Goal: Check status: Check status

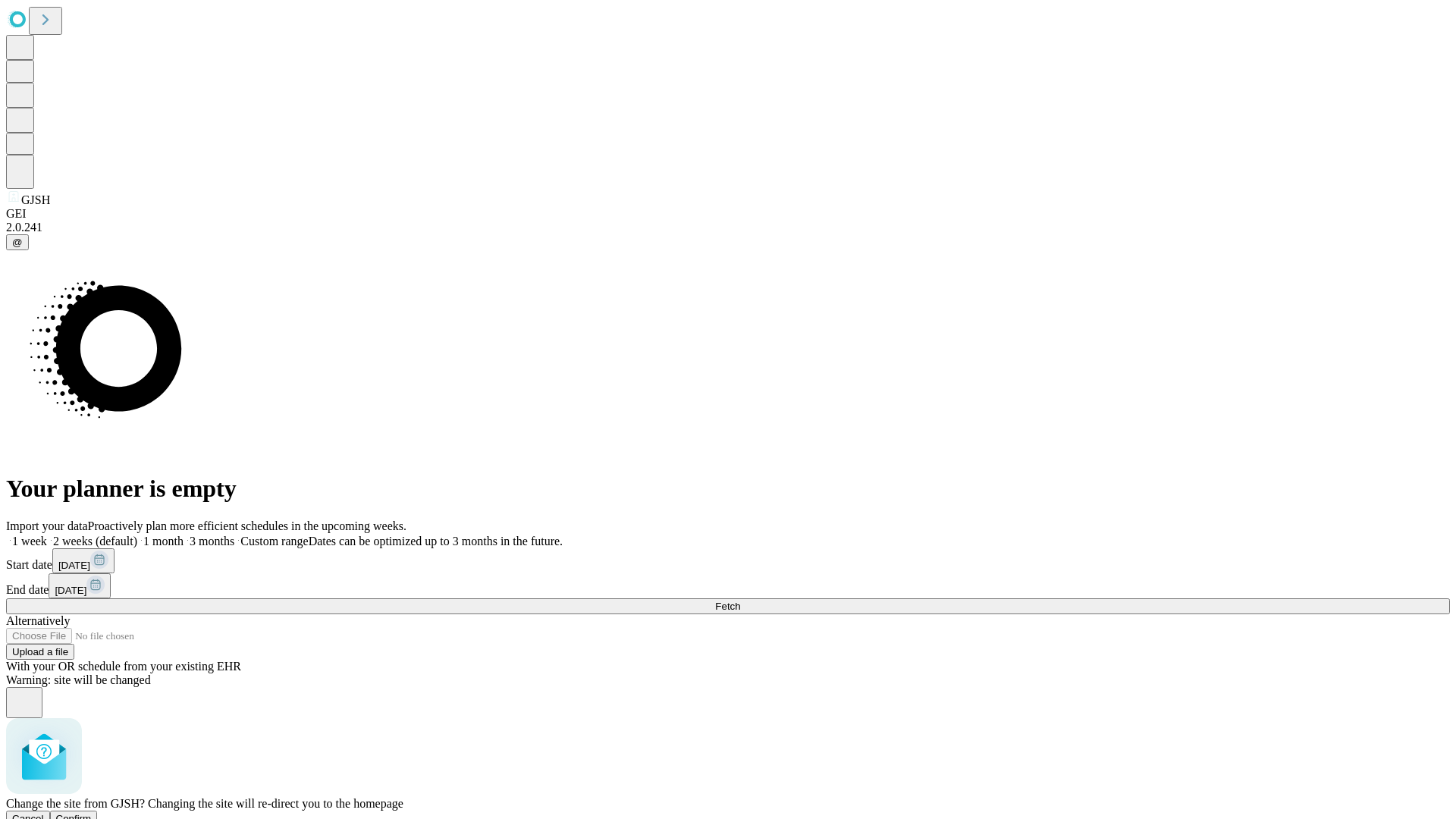
click at [92, 813] on span "Confirm" at bounding box center [73, 819] width 35 height 12
click at [183, 535] on label "1 month" at bounding box center [160, 542] width 46 height 13
click at [740, 601] on span "Fetch" at bounding box center [727, 607] width 25 height 12
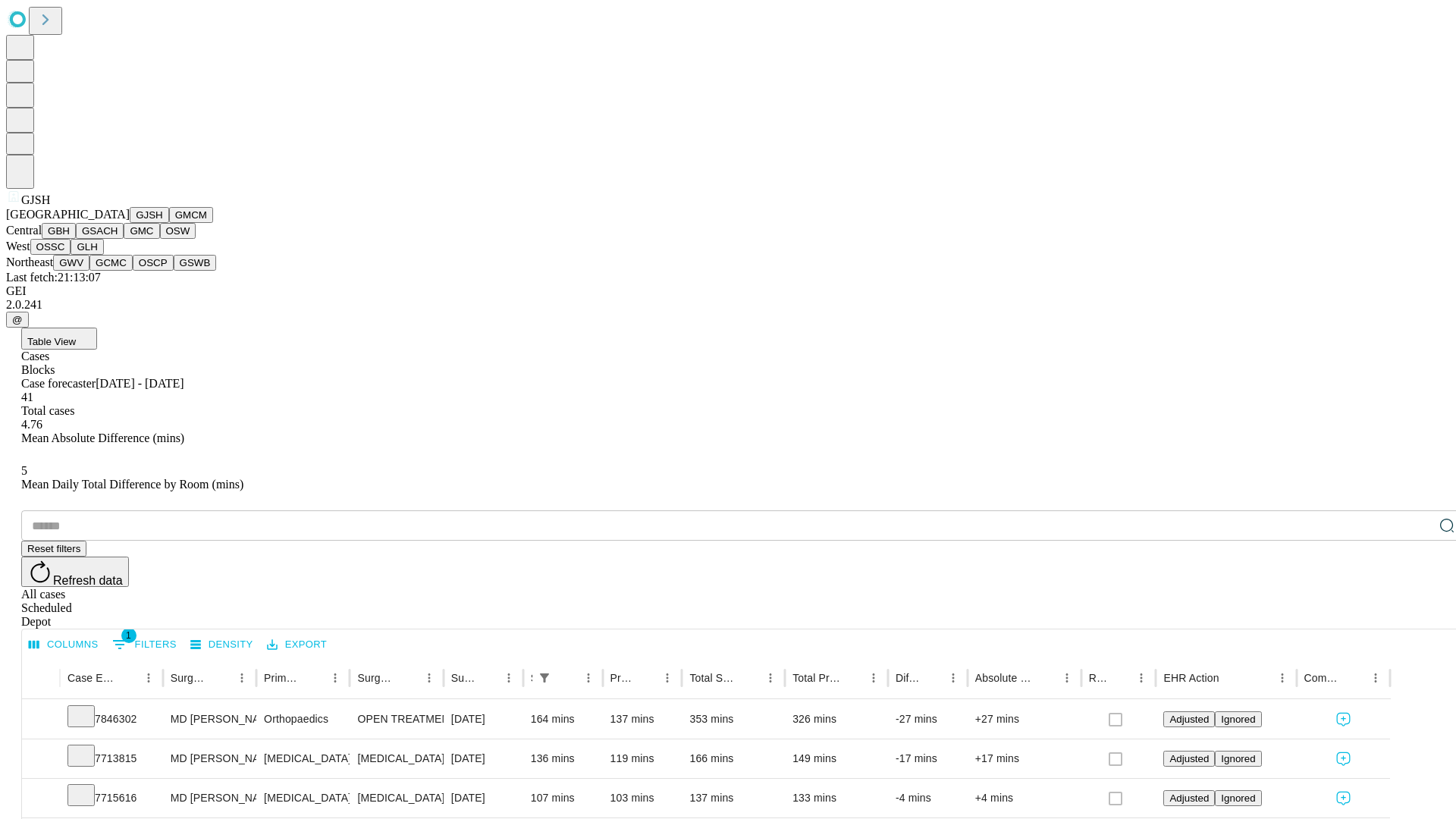
click at [169, 223] on button "GMCM" at bounding box center [191, 215] width 44 height 16
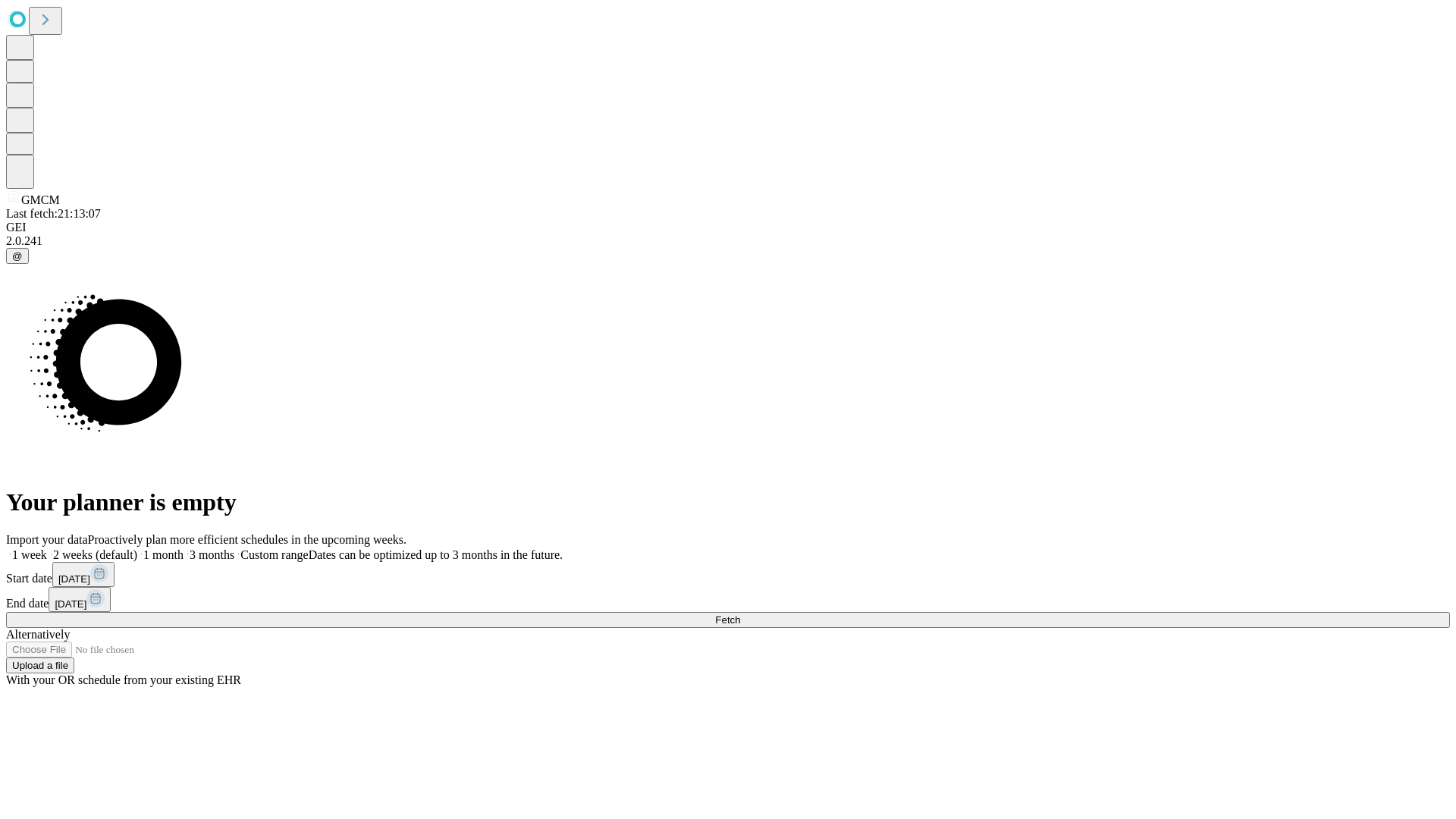
click at [740, 614] on span "Fetch" at bounding box center [727, 620] width 25 height 12
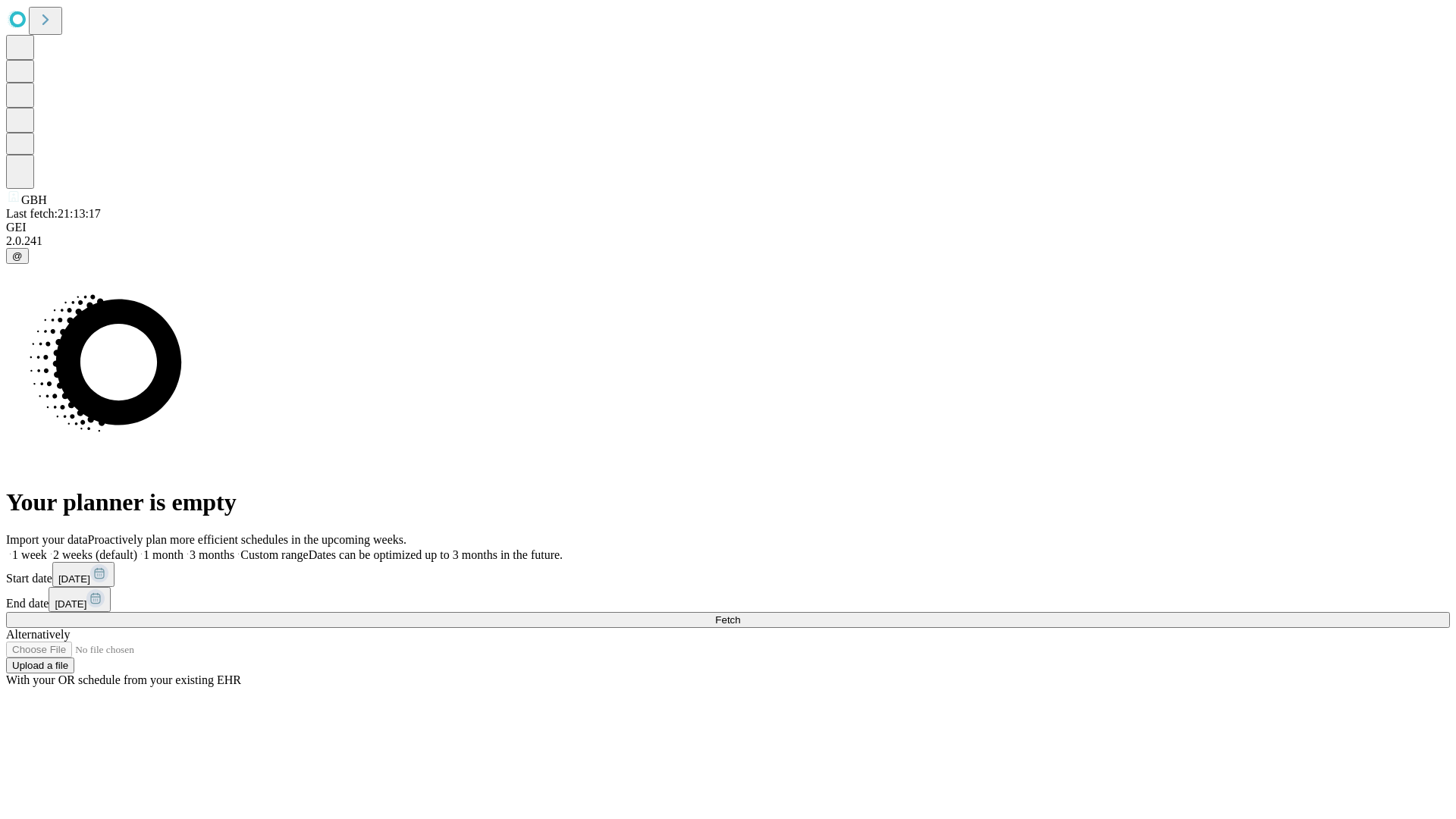
click at [183, 548] on label "1 month" at bounding box center [160, 555] width 46 height 13
click at [740, 614] on span "Fetch" at bounding box center [727, 620] width 25 height 12
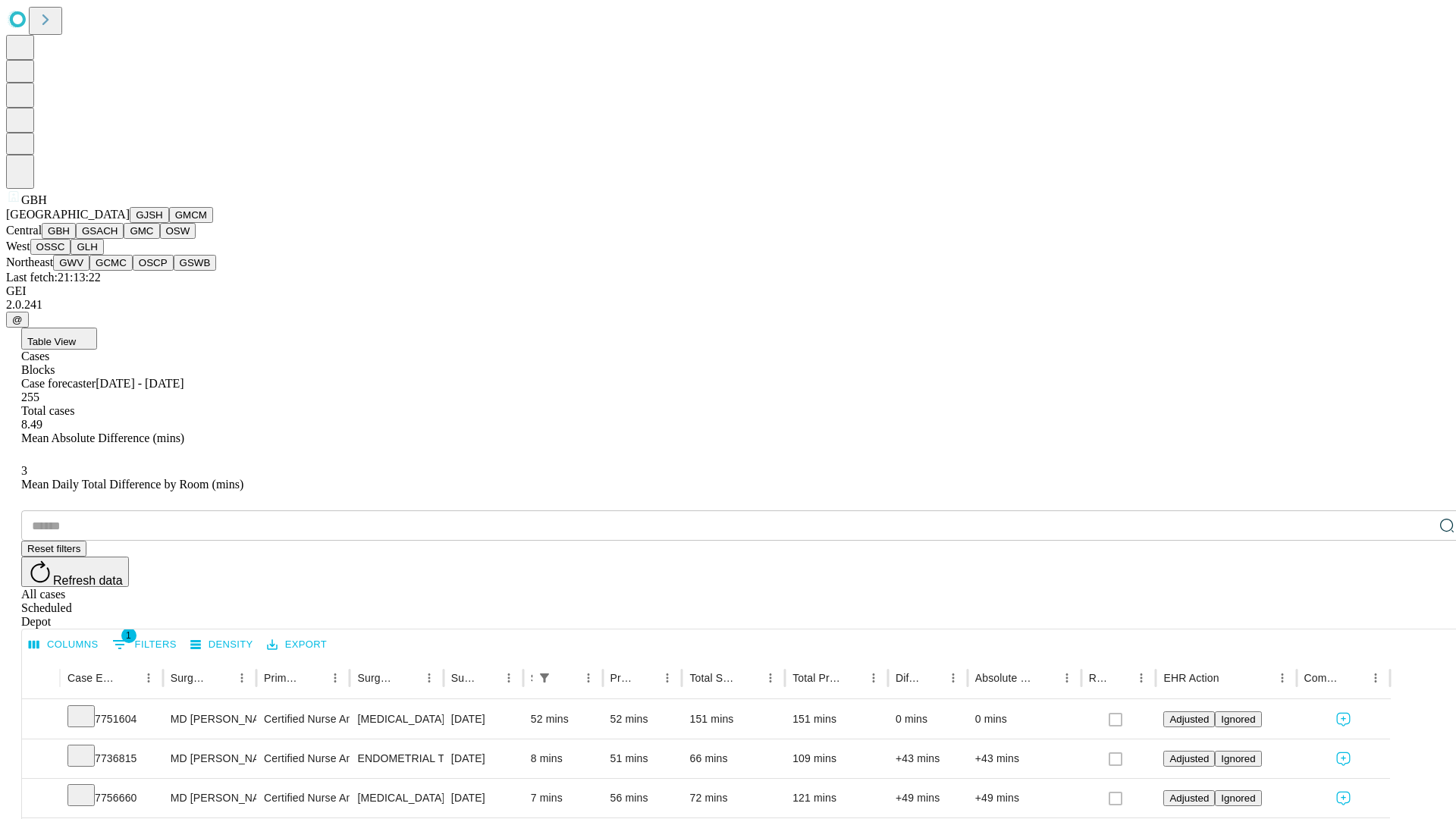
click at [117, 239] on button "GSACH" at bounding box center [100, 230] width 48 height 16
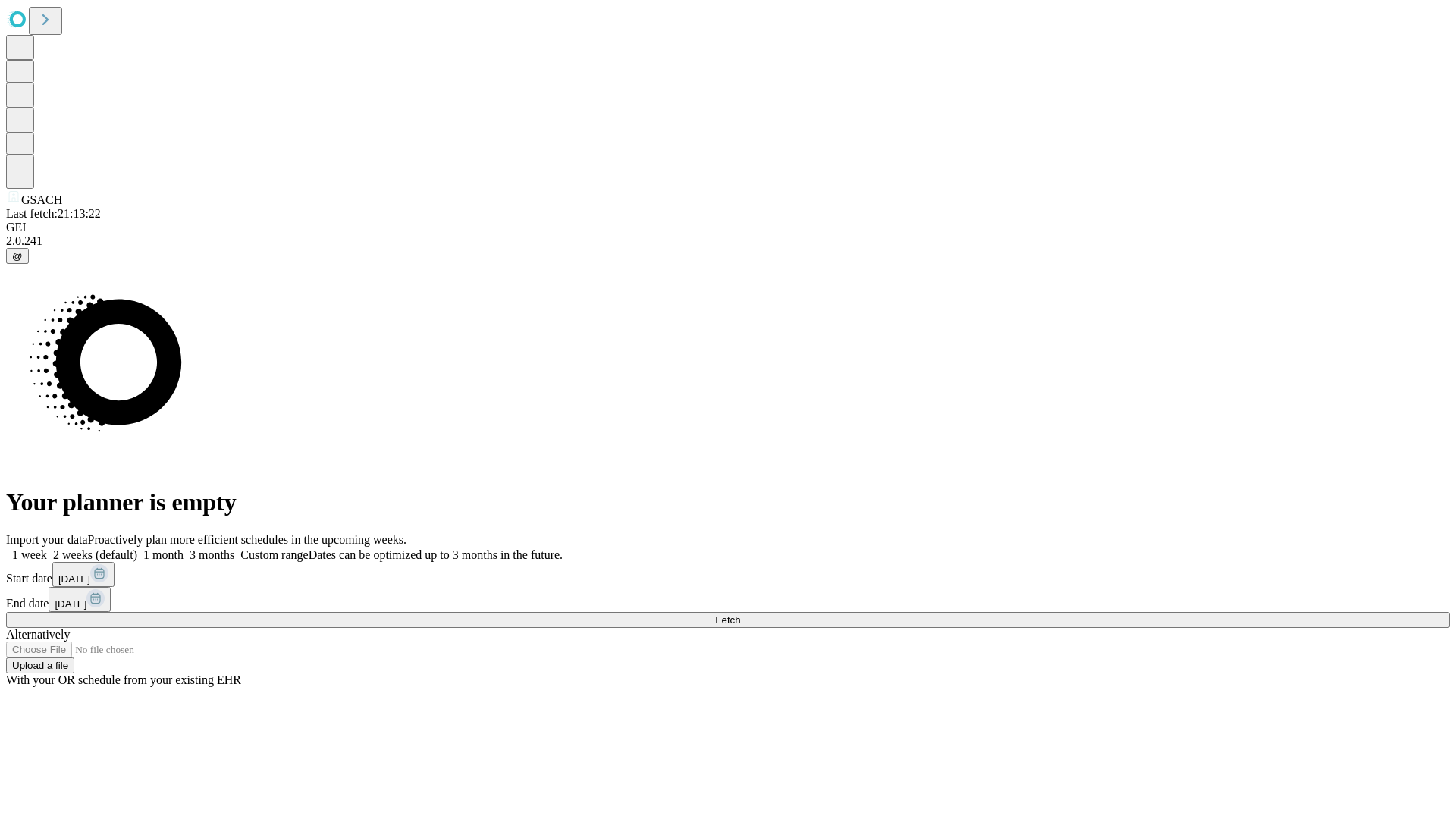
click at [183, 548] on label "1 month" at bounding box center [160, 555] width 46 height 13
click at [740, 614] on span "Fetch" at bounding box center [727, 620] width 25 height 12
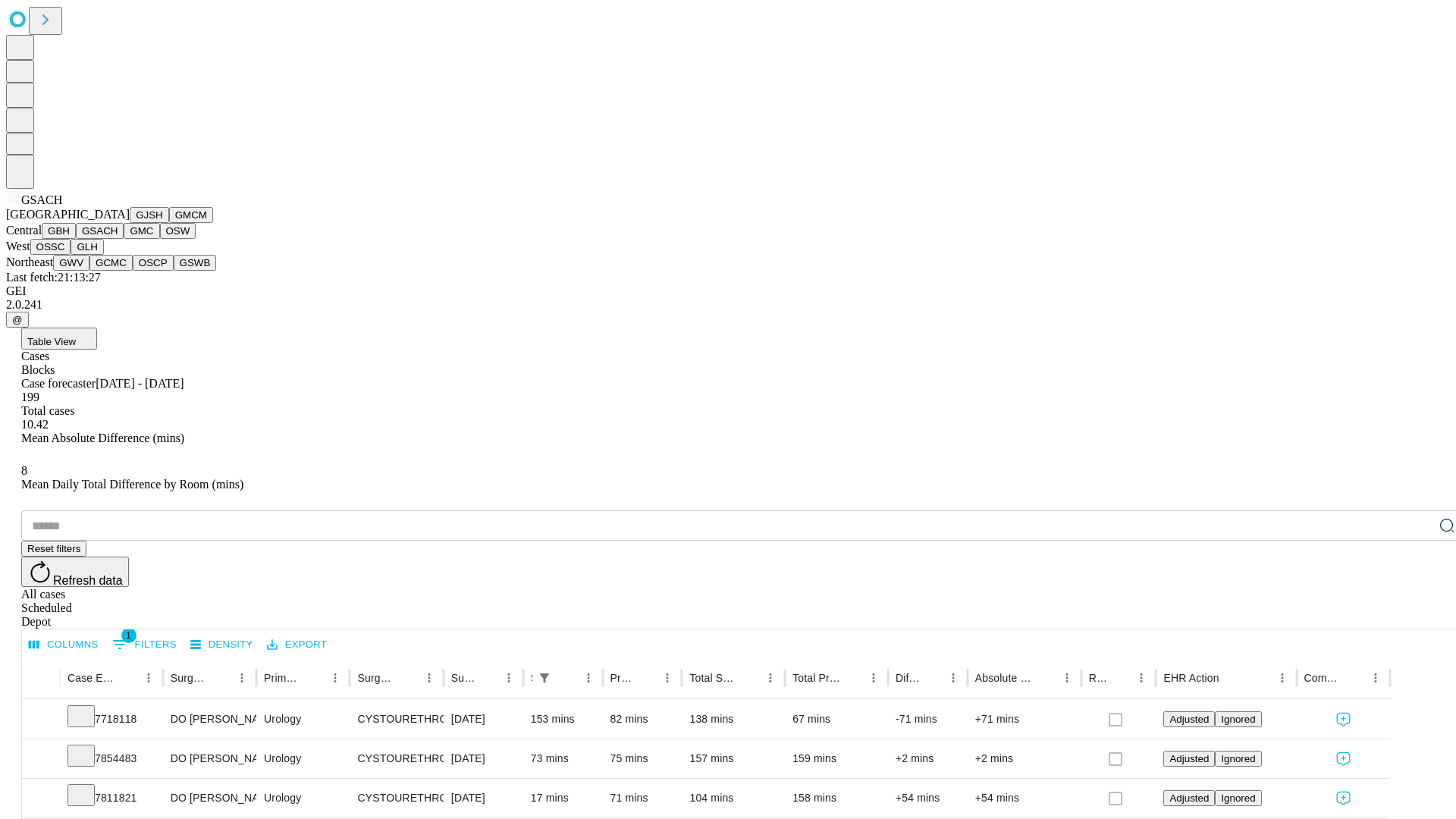
click at [124, 239] on button "GMC" at bounding box center [141, 230] width 35 height 16
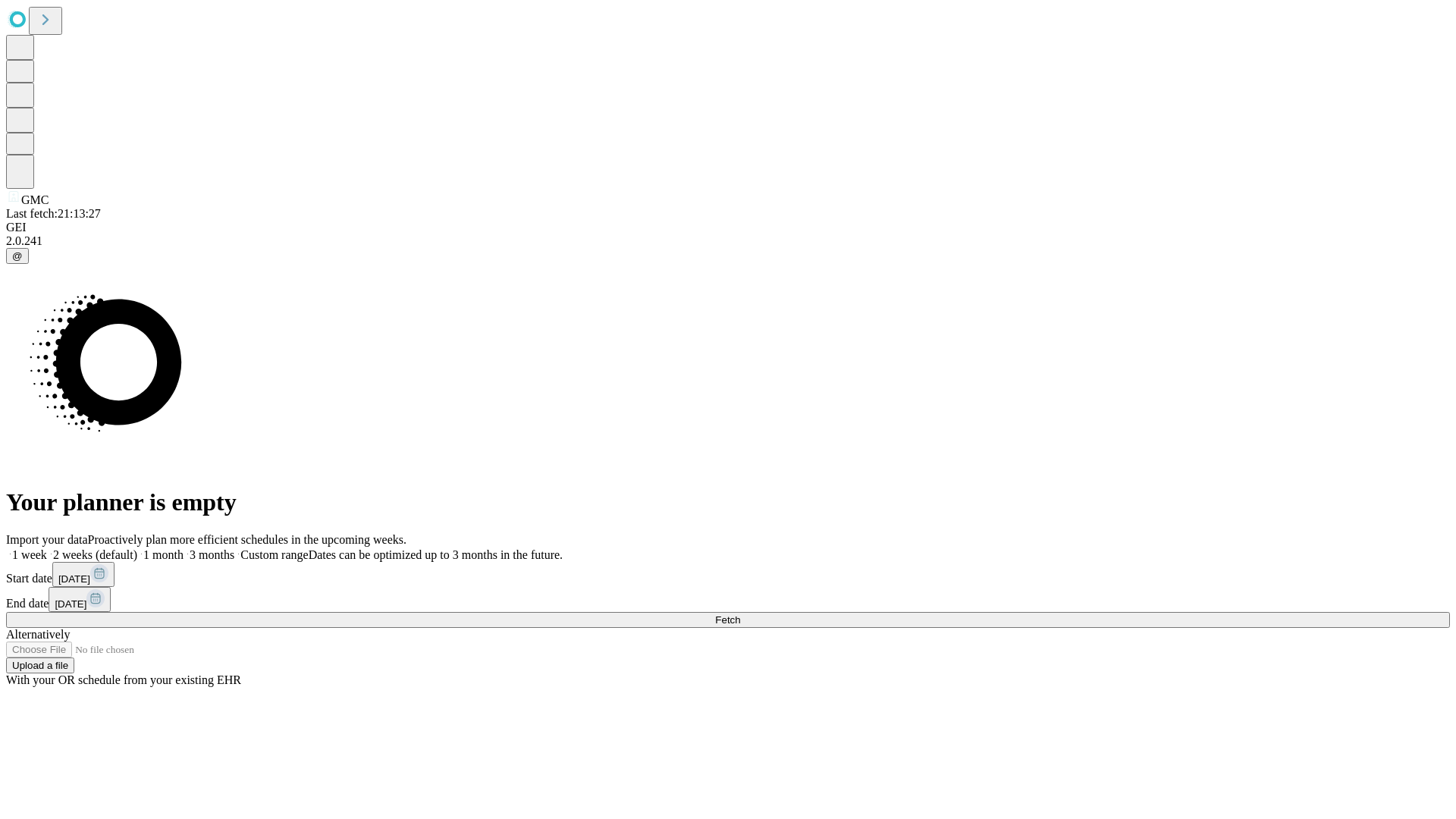
click at [740, 614] on span "Fetch" at bounding box center [727, 620] width 25 height 12
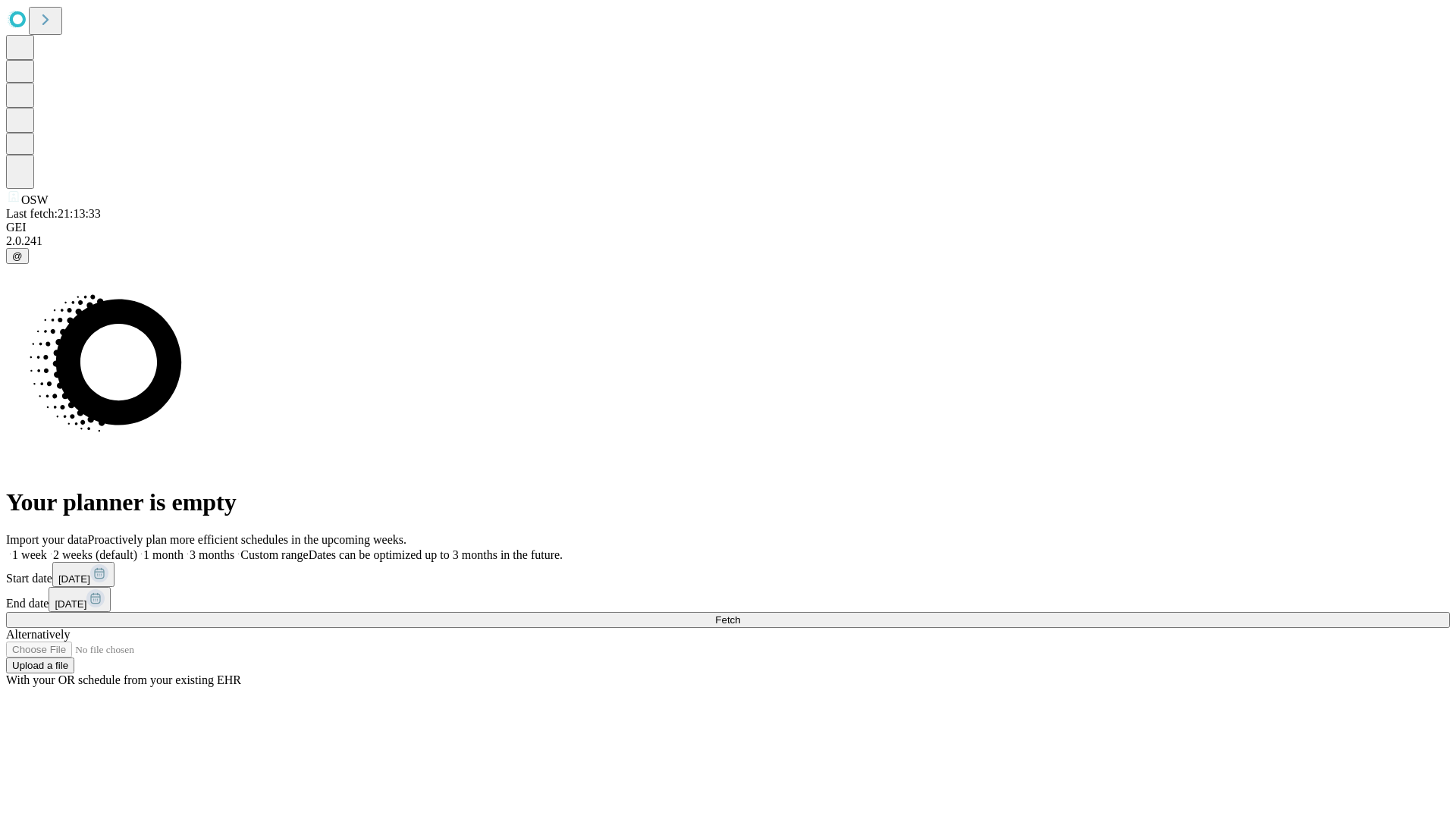
click at [183, 548] on label "1 month" at bounding box center [160, 555] width 46 height 13
click at [740, 614] on span "Fetch" at bounding box center [727, 620] width 25 height 12
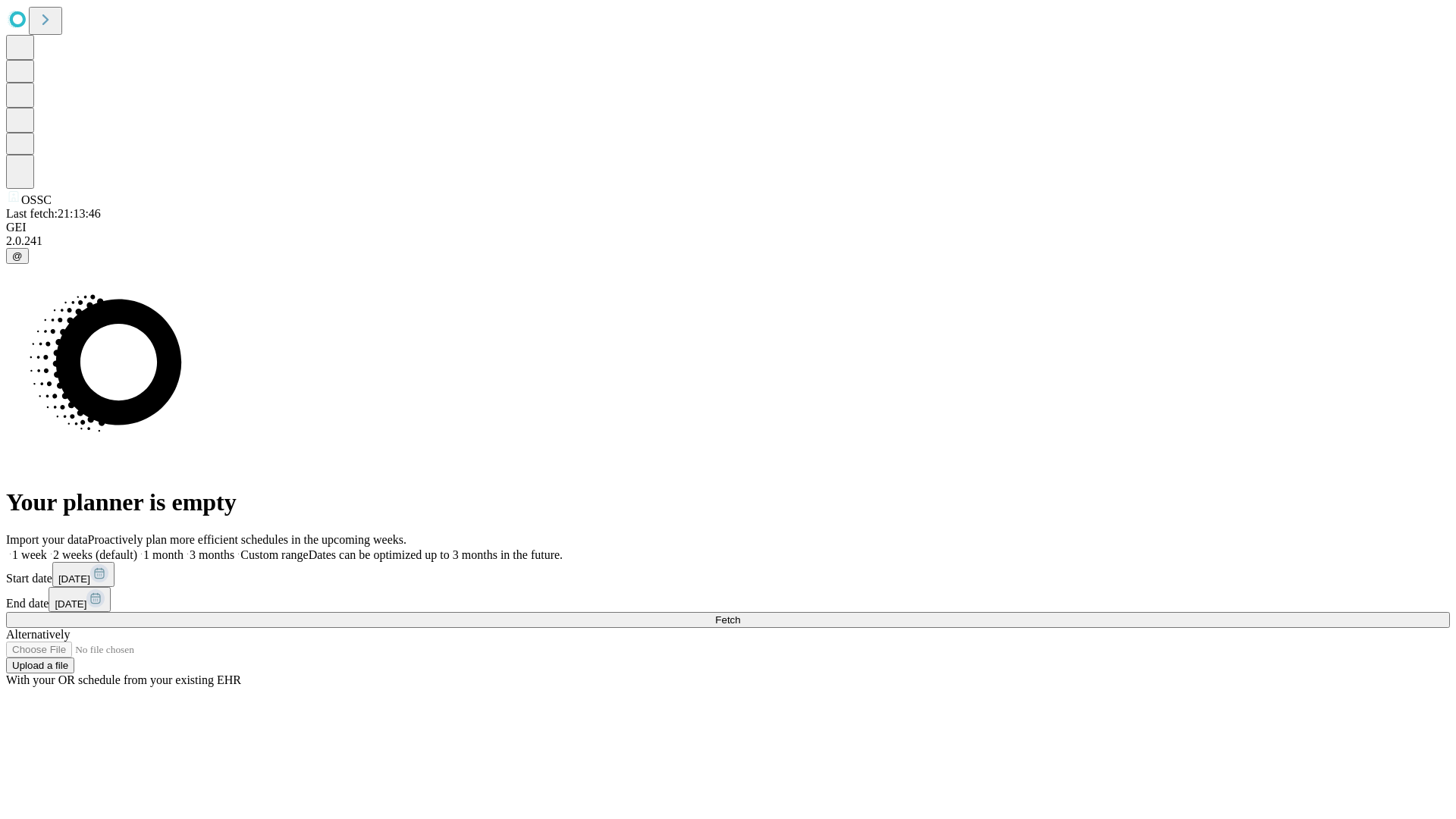
click at [183, 548] on label "1 month" at bounding box center [160, 555] width 46 height 13
click at [740, 614] on span "Fetch" at bounding box center [727, 620] width 25 height 12
click at [183, 548] on label "1 month" at bounding box center [160, 555] width 46 height 13
click at [740, 614] on span "Fetch" at bounding box center [727, 620] width 25 height 12
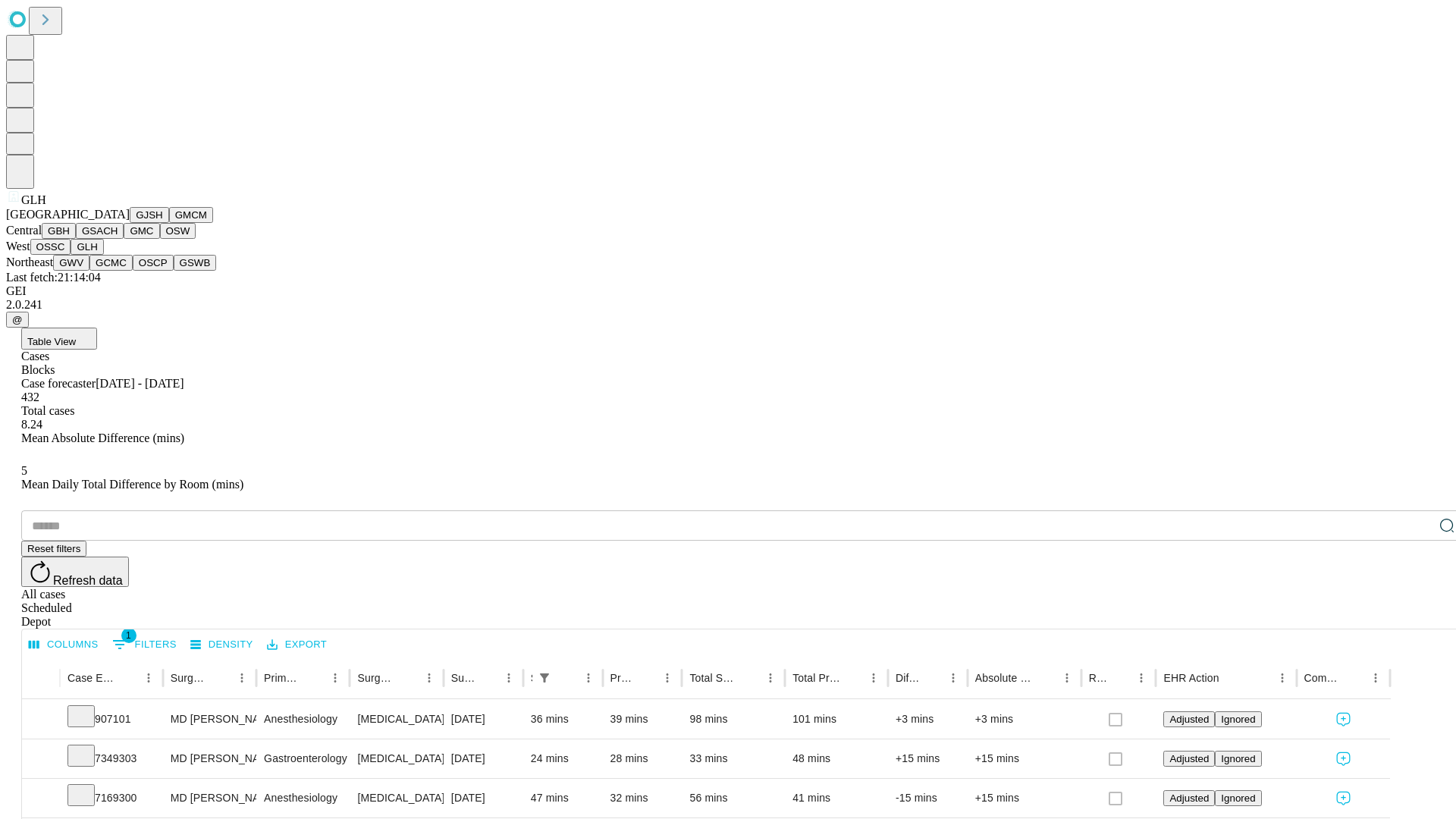
click at [89, 271] on button "GWV" at bounding box center [71, 263] width 36 height 16
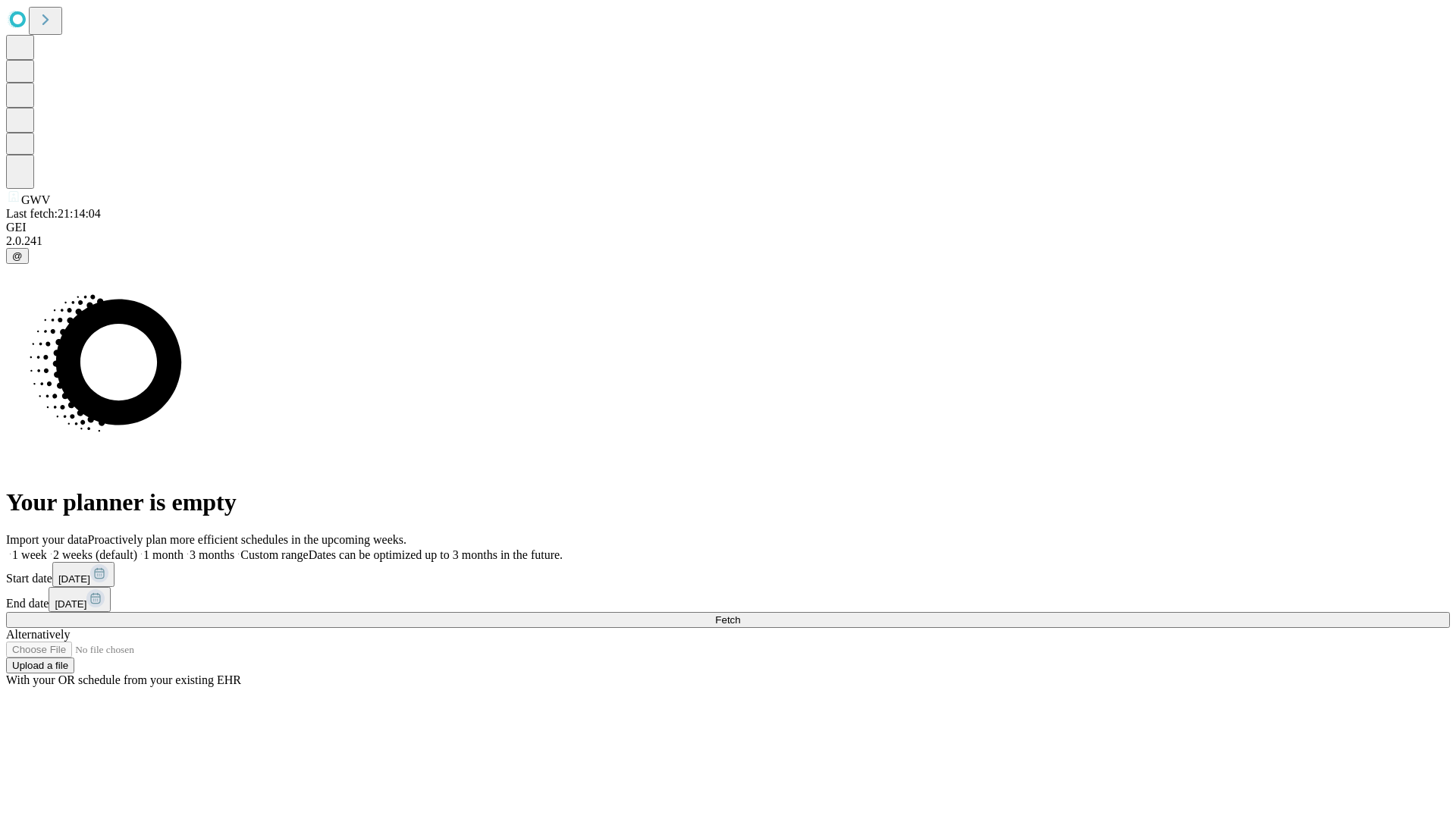
click at [183, 548] on label "1 month" at bounding box center [160, 555] width 46 height 13
click at [740, 614] on span "Fetch" at bounding box center [727, 620] width 25 height 12
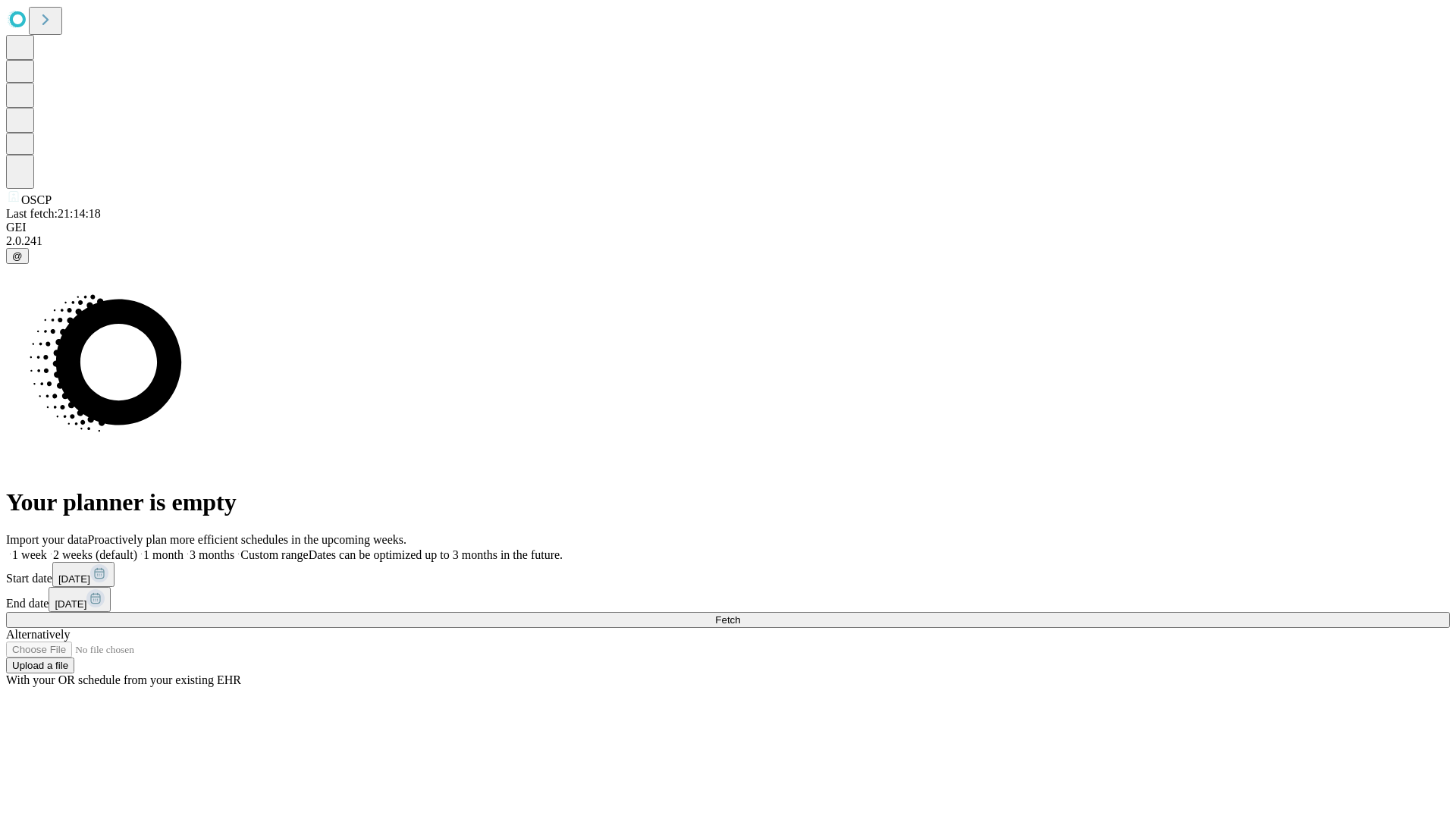
click at [183, 548] on label "1 month" at bounding box center [160, 555] width 46 height 13
click at [740, 614] on span "Fetch" at bounding box center [727, 620] width 25 height 12
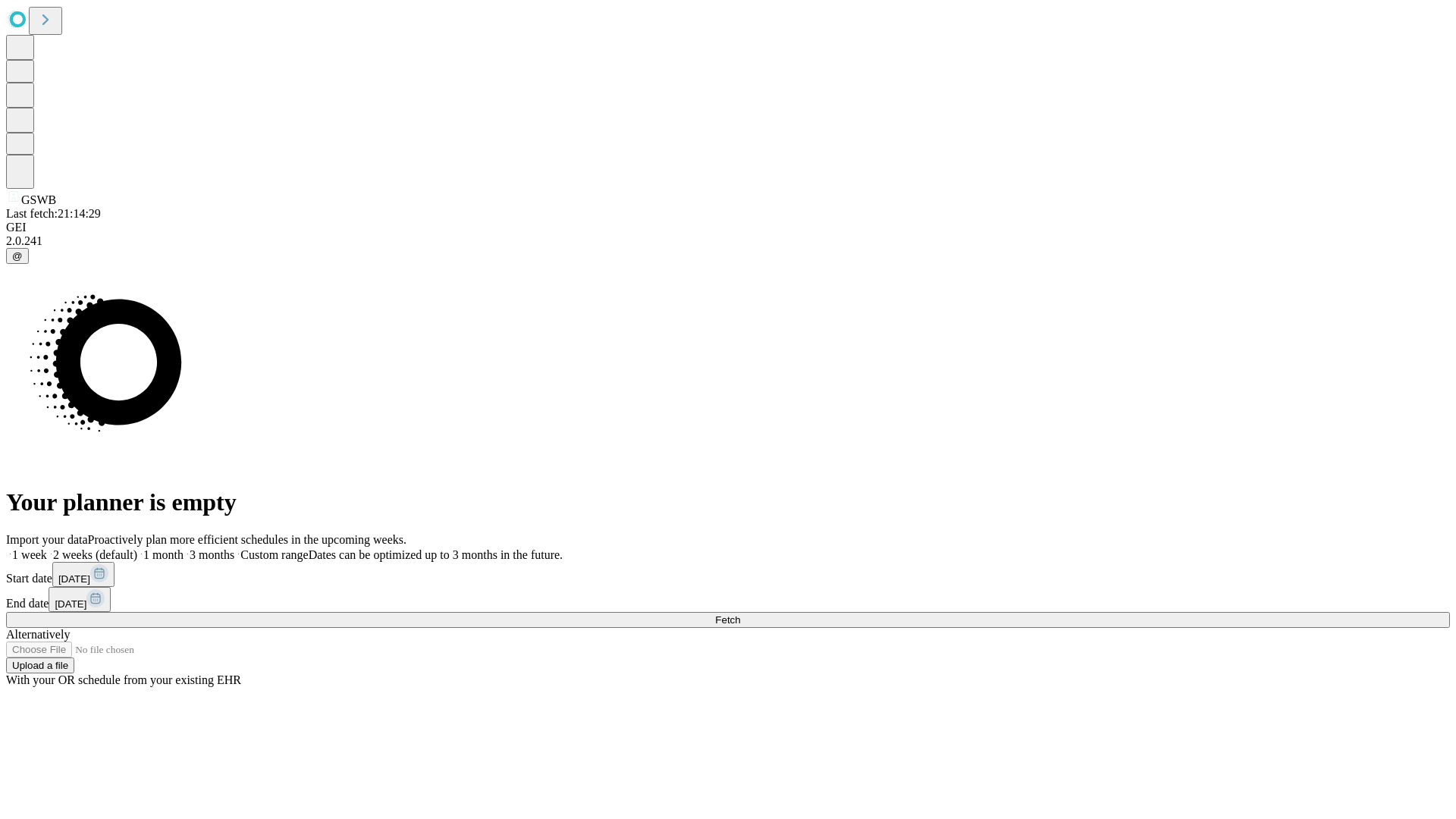
click at [183, 548] on label "1 month" at bounding box center [160, 555] width 46 height 13
click at [740, 614] on span "Fetch" at bounding box center [727, 620] width 25 height 12
